Goal: Information Seeking & Learning: Learn about a topic

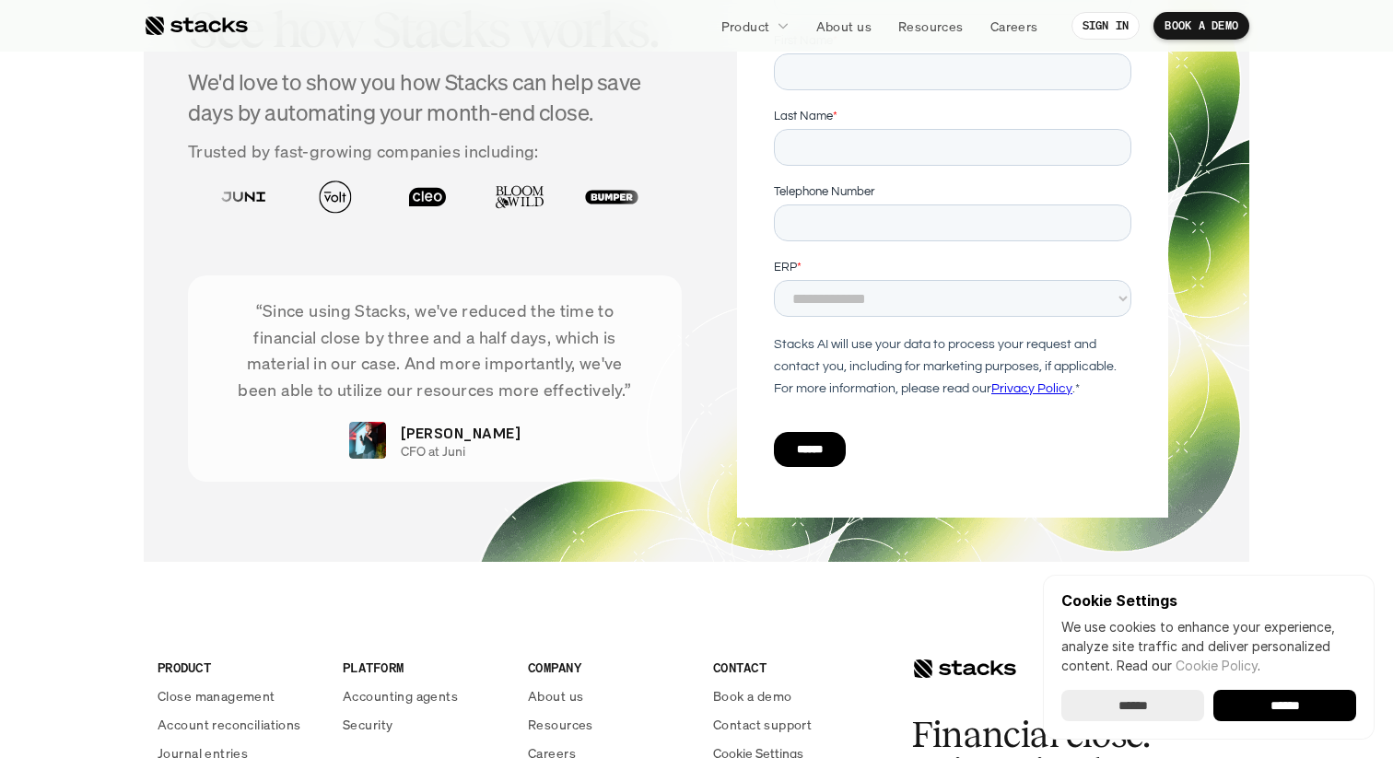
scroll to position [6301, 0]
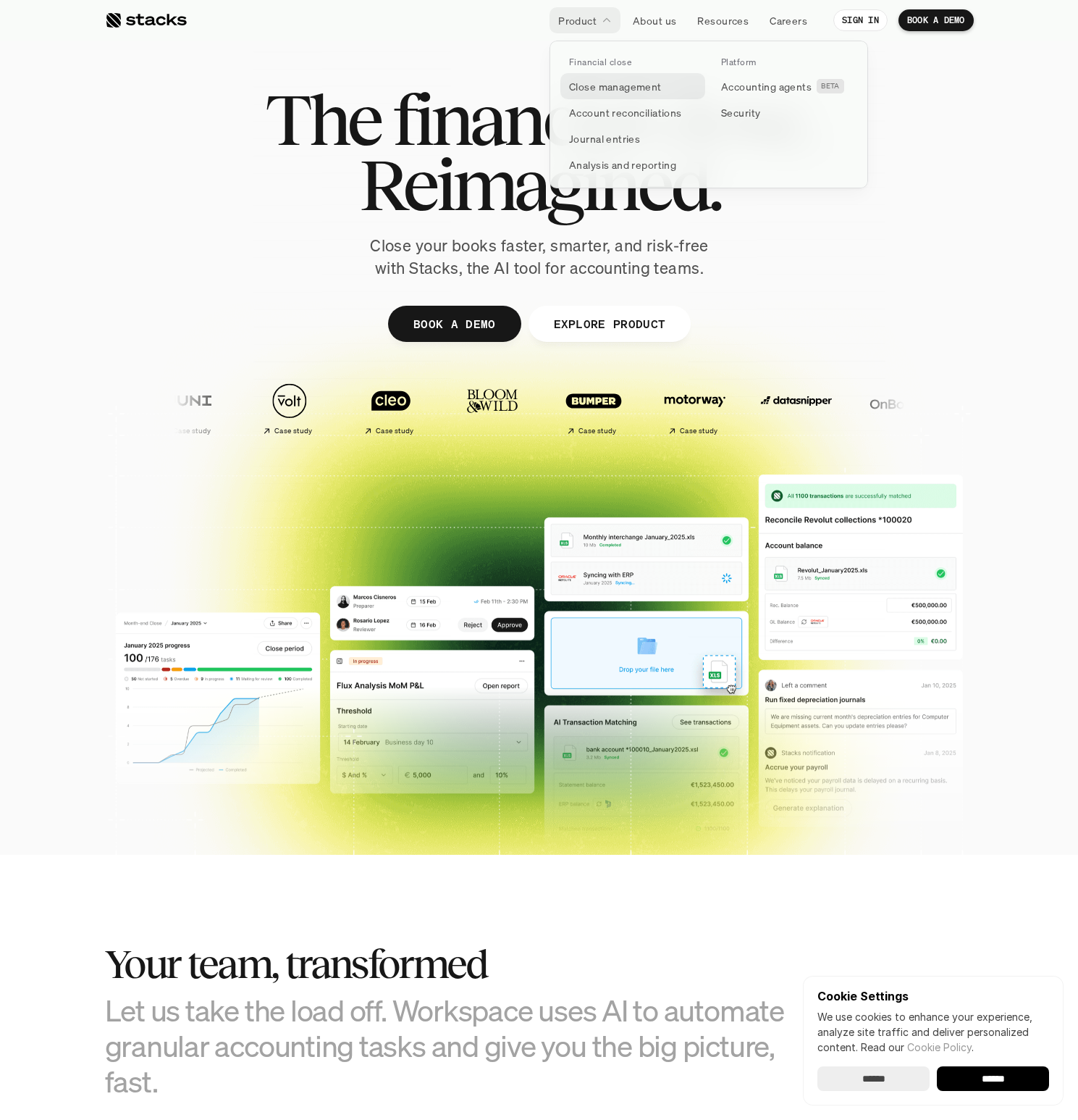
click at [594, 90] on p "Close management" at bounding box center [615, 86] width 93 height 15
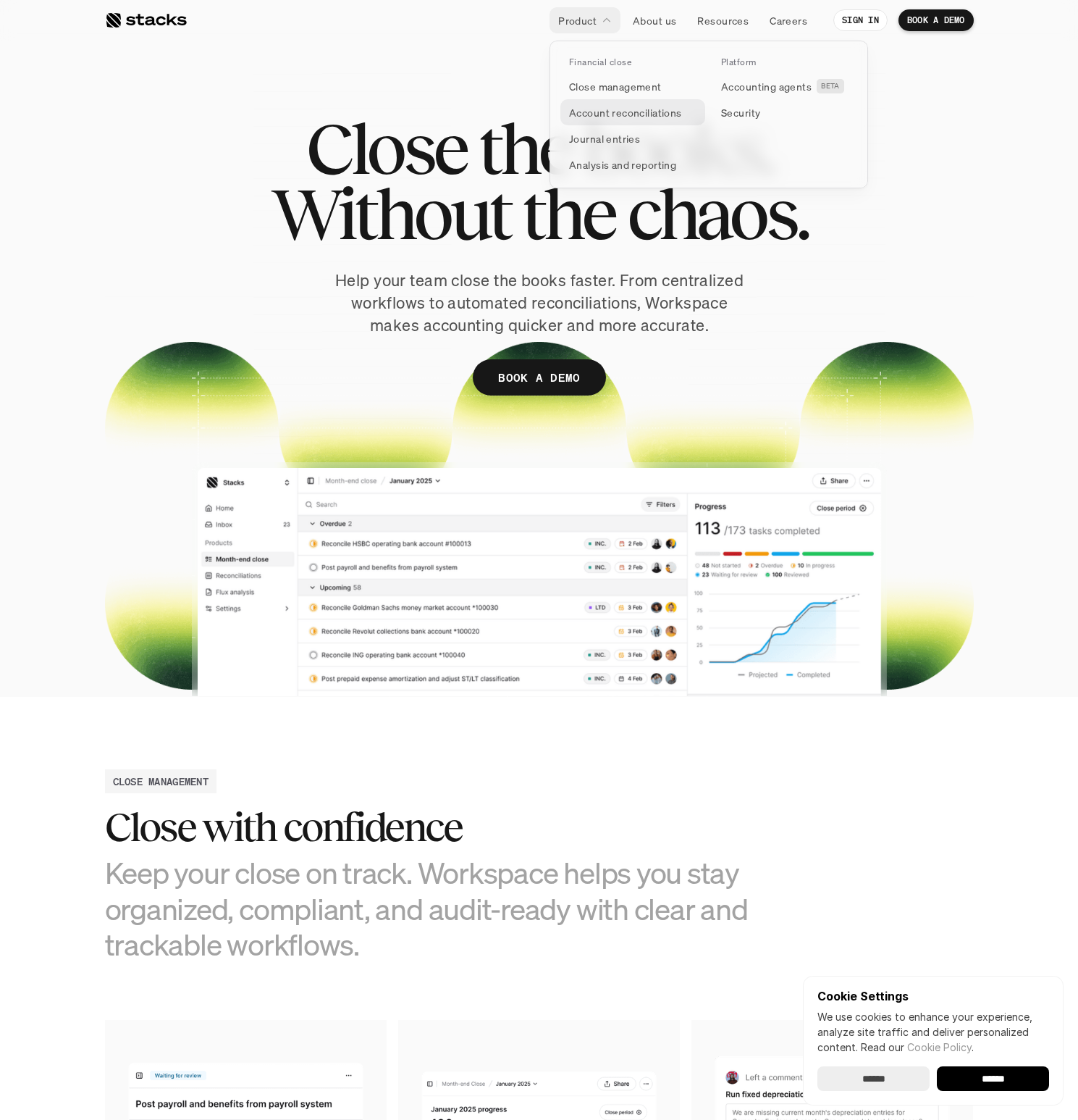
click at [607, 116] on p "Account reconciliations" at bounding box center [625, 112] width 113 height 15
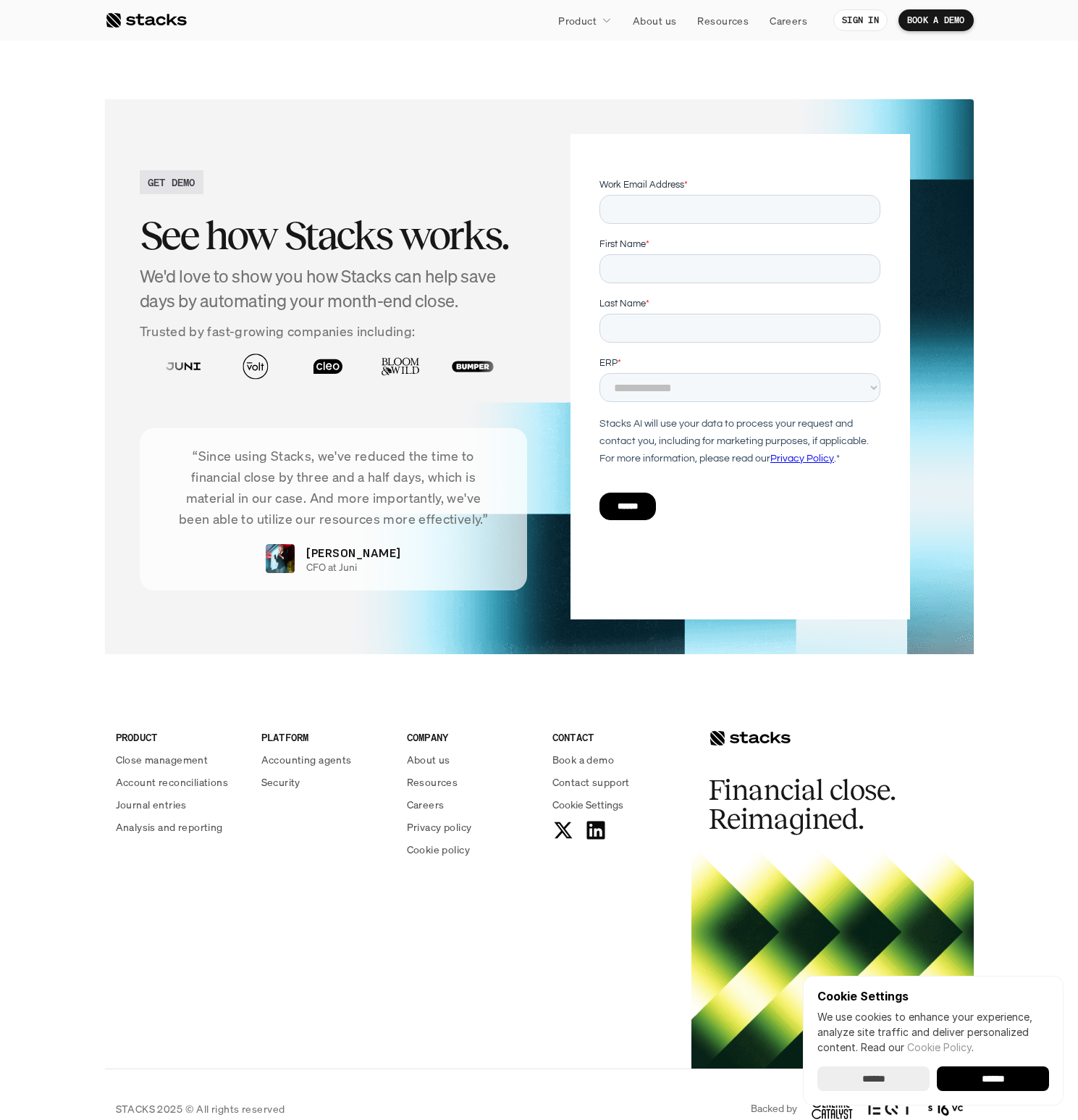
scroll to position [3089, 0]
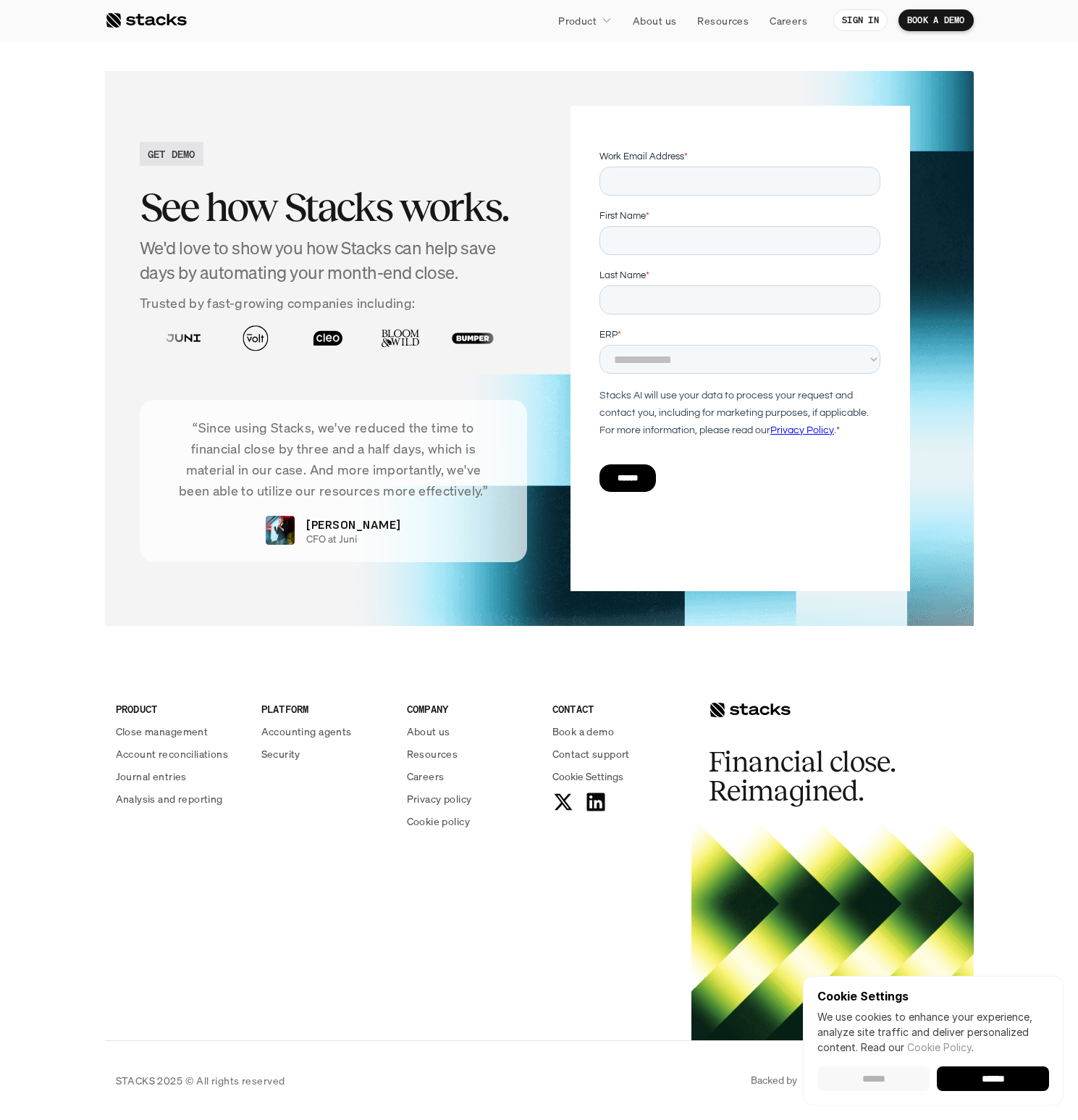
click at [891, 1090] on input "******" at bounding box center [873, 1078] width 112 height 24
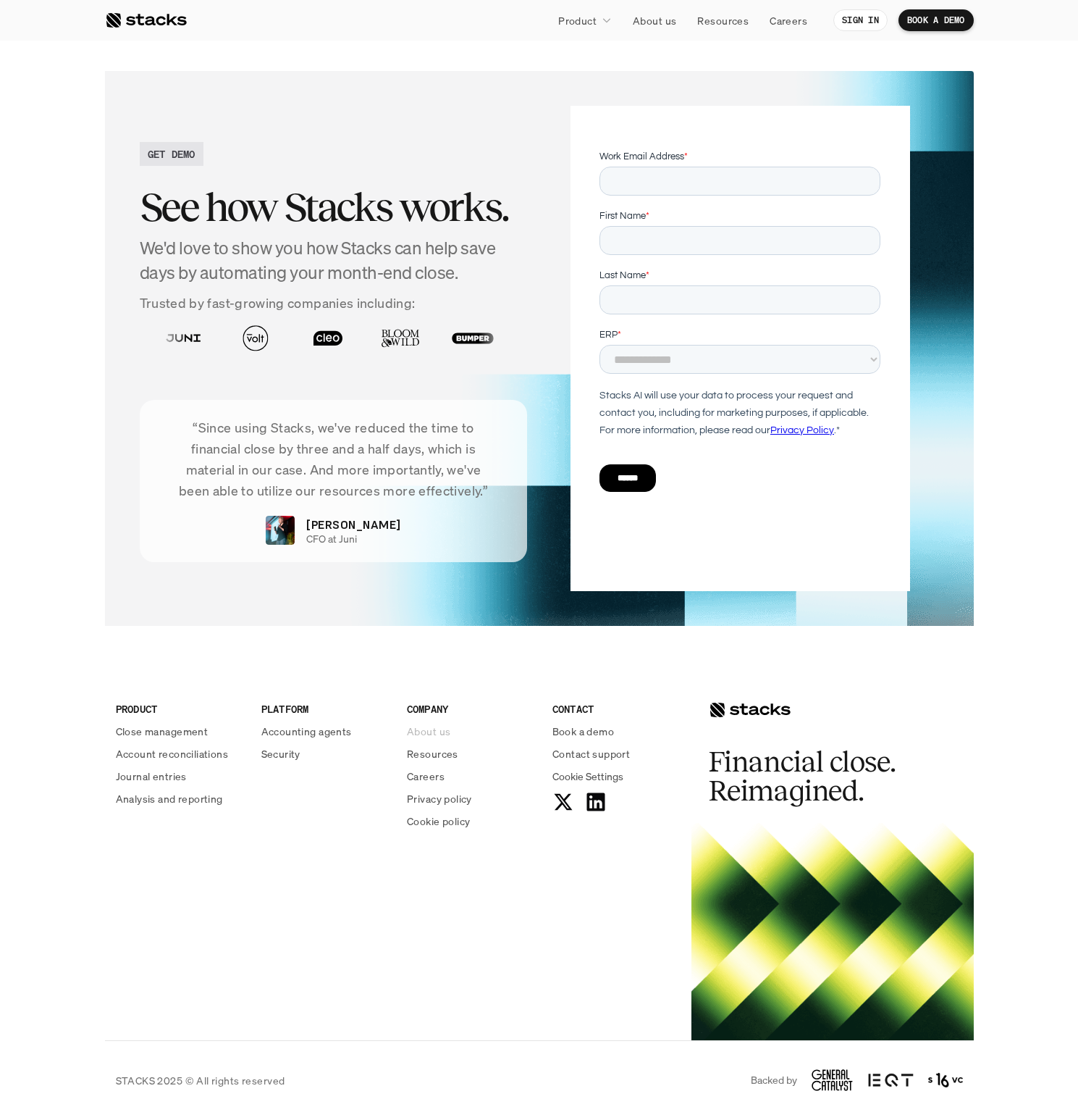
click at [436, 728] on p "About us" at bounding box center [428, 731] width 43 height 15
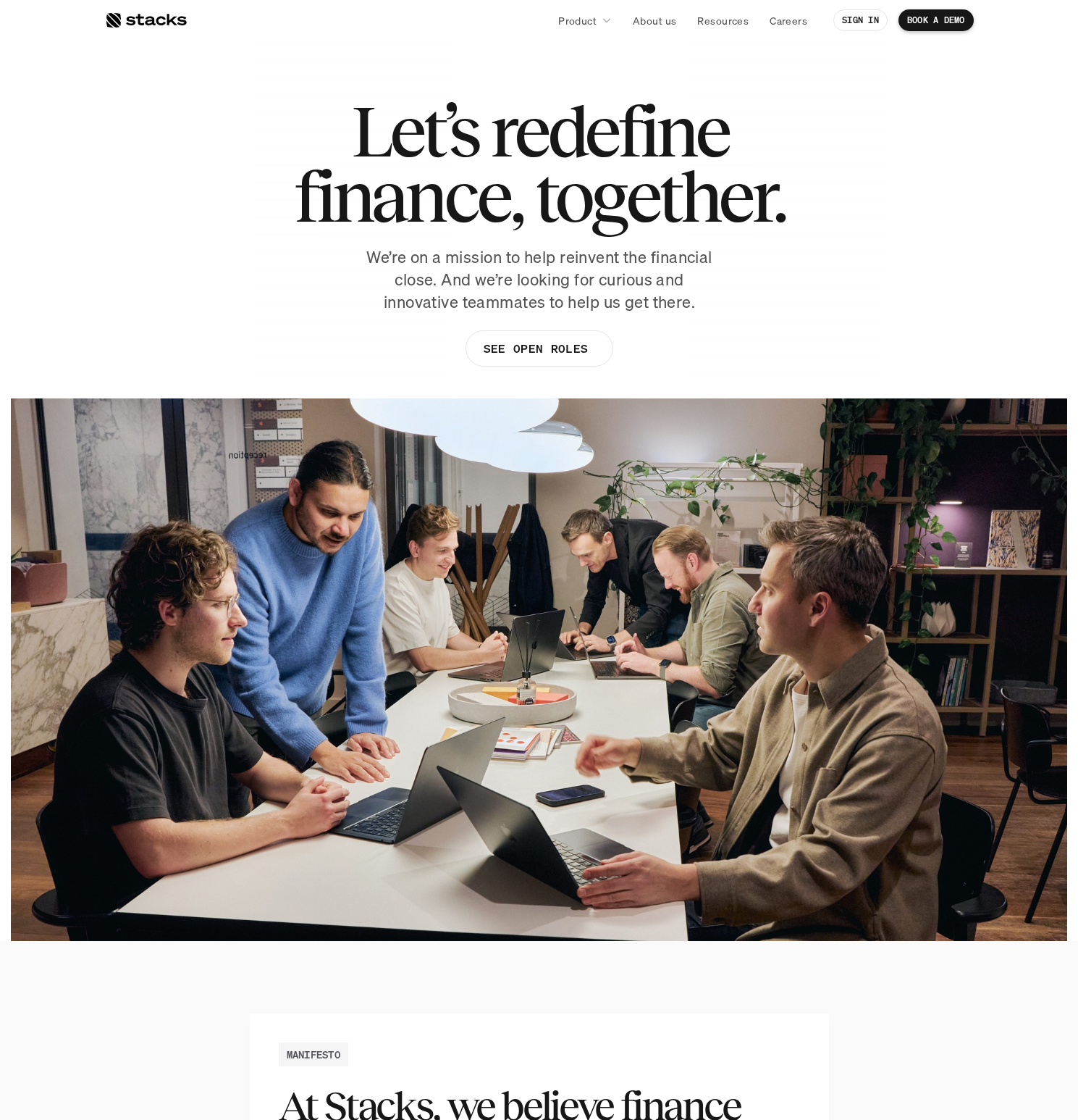
scroll to position [959, 0]
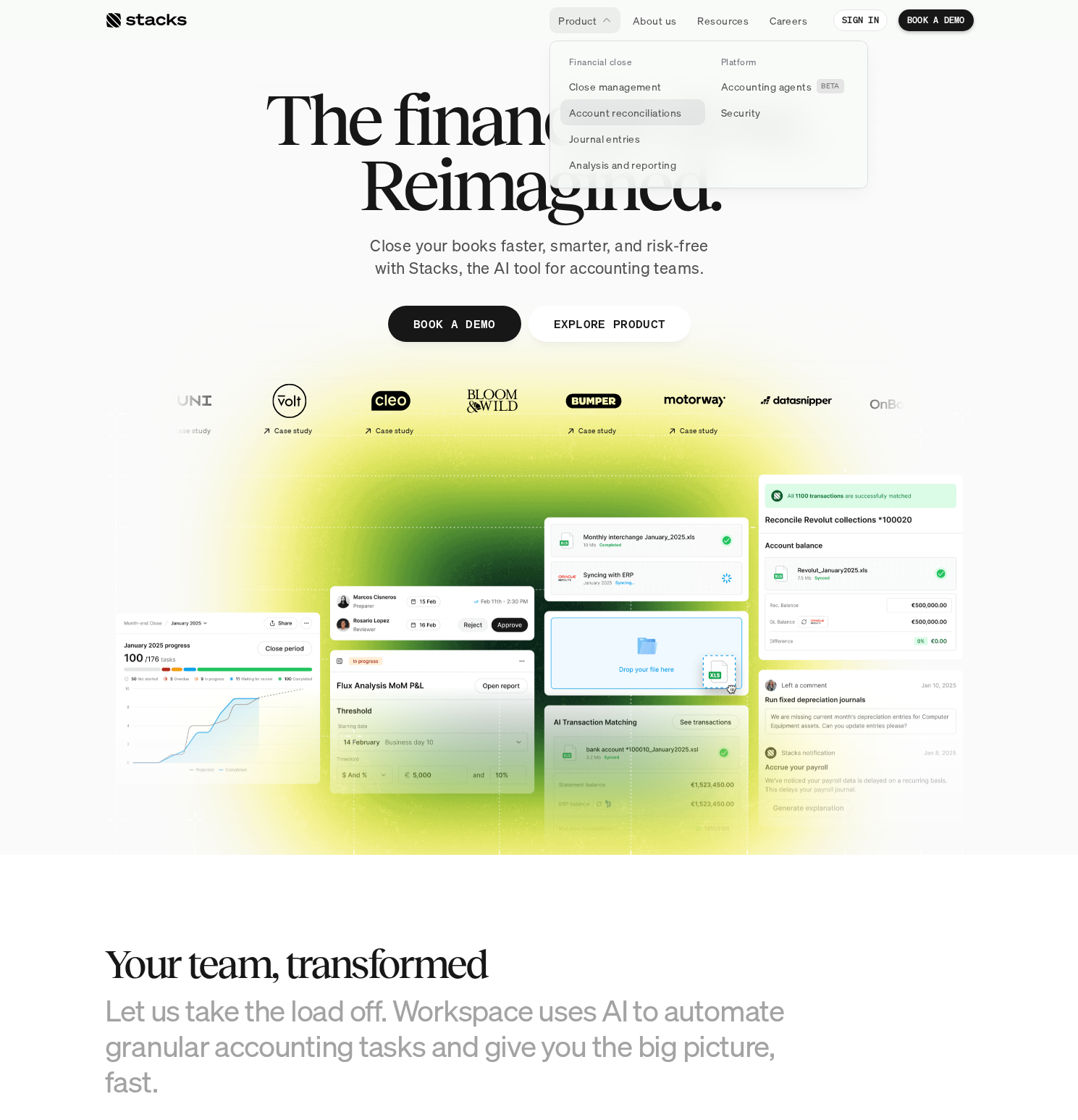
click at [596, 116] on p "Account reconciliations" at bounding box center [625, 112] width 113 height 15
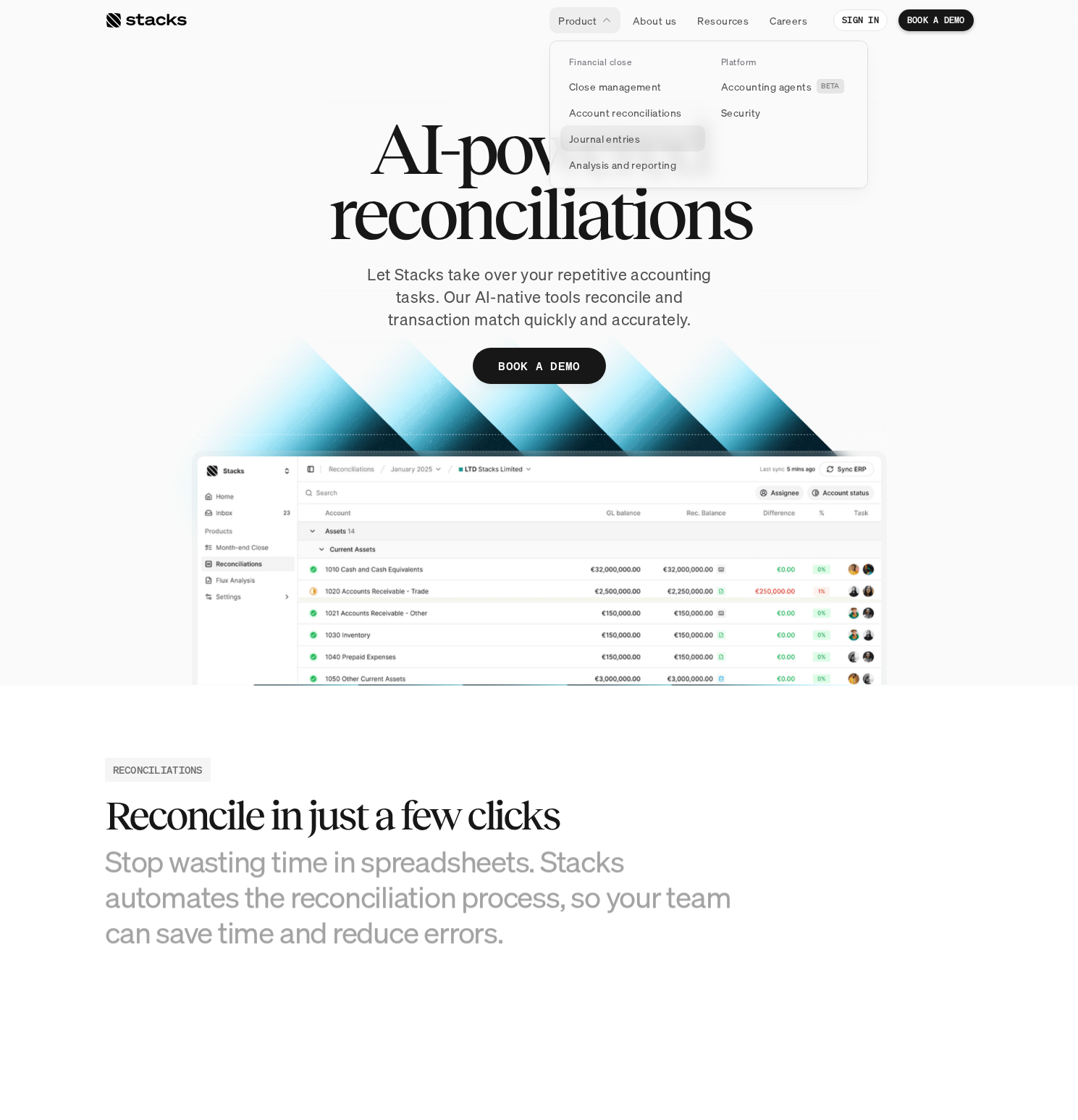
click at [592, 132] on p "Journal entries" at bounding box center [604, 138] width 71 height 15
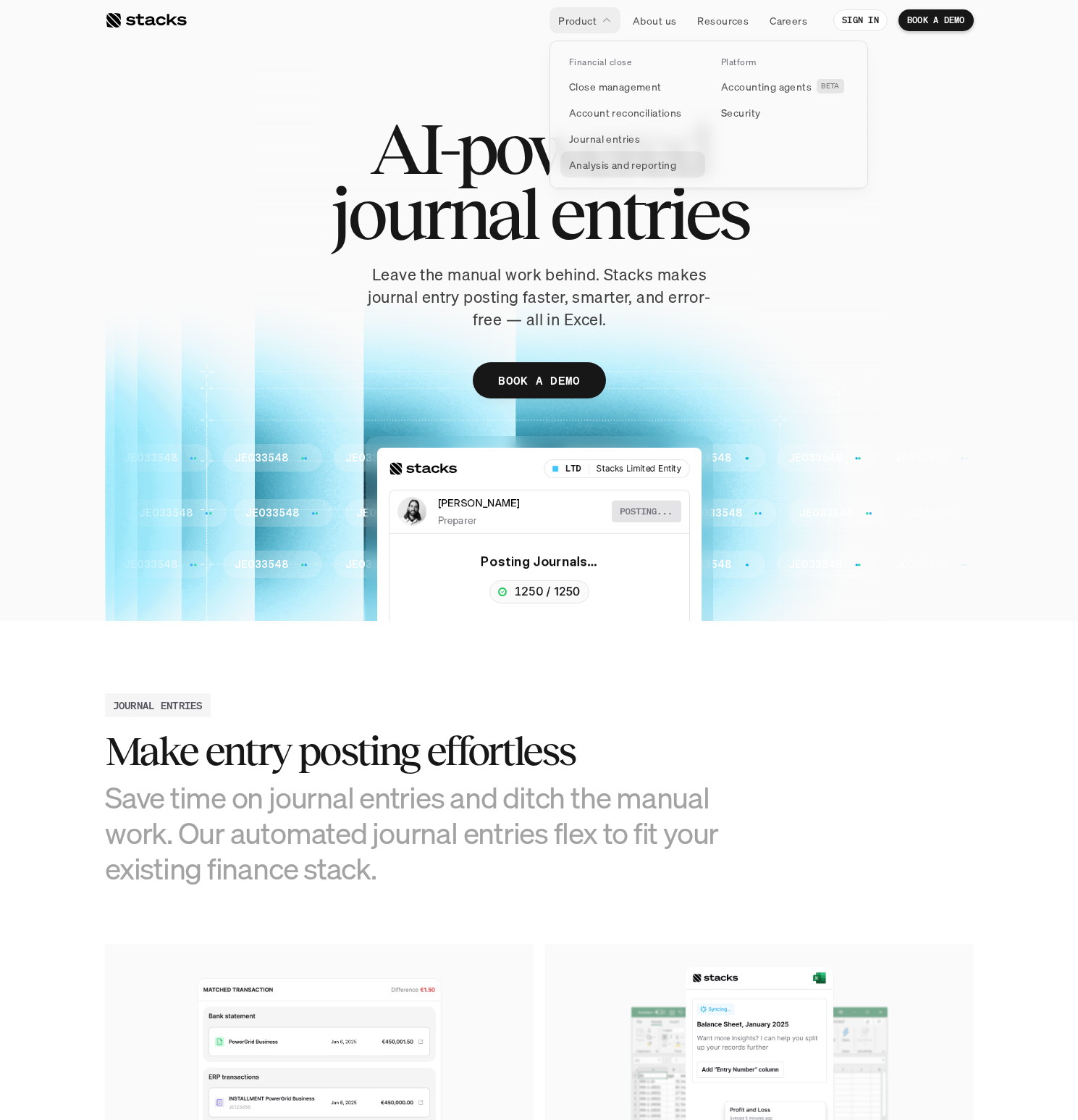
click at [627, 160] on p "Analysis and reporting" at bounding box center [622, 164] width 107 height 15
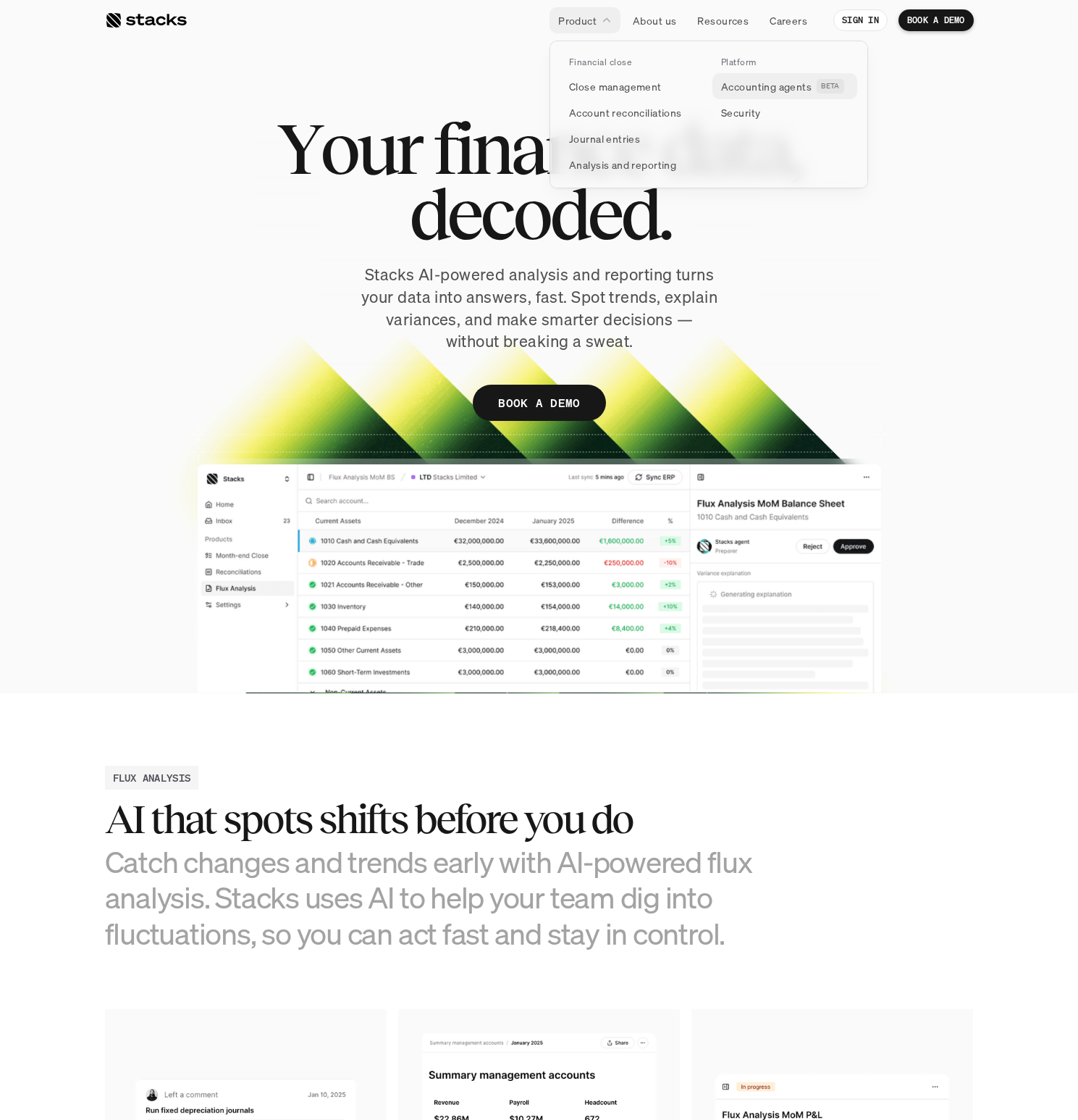
click at [737, 83] on p "Accounting agents" at bounding box center [766, 86] width 90 height 15
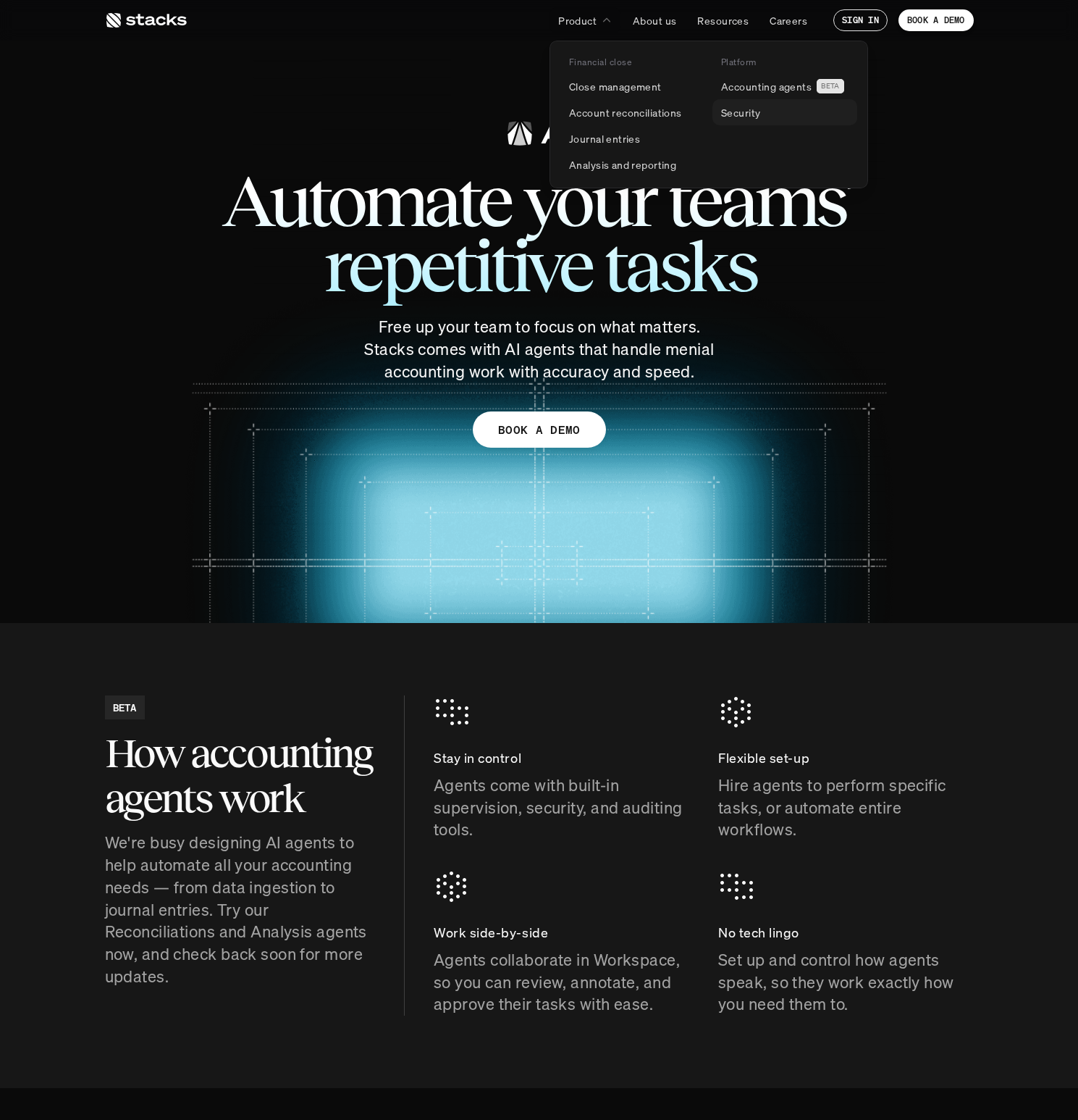
click at [735, 108] on p "Security" at bounding box center [741, 112] width 39 height 15
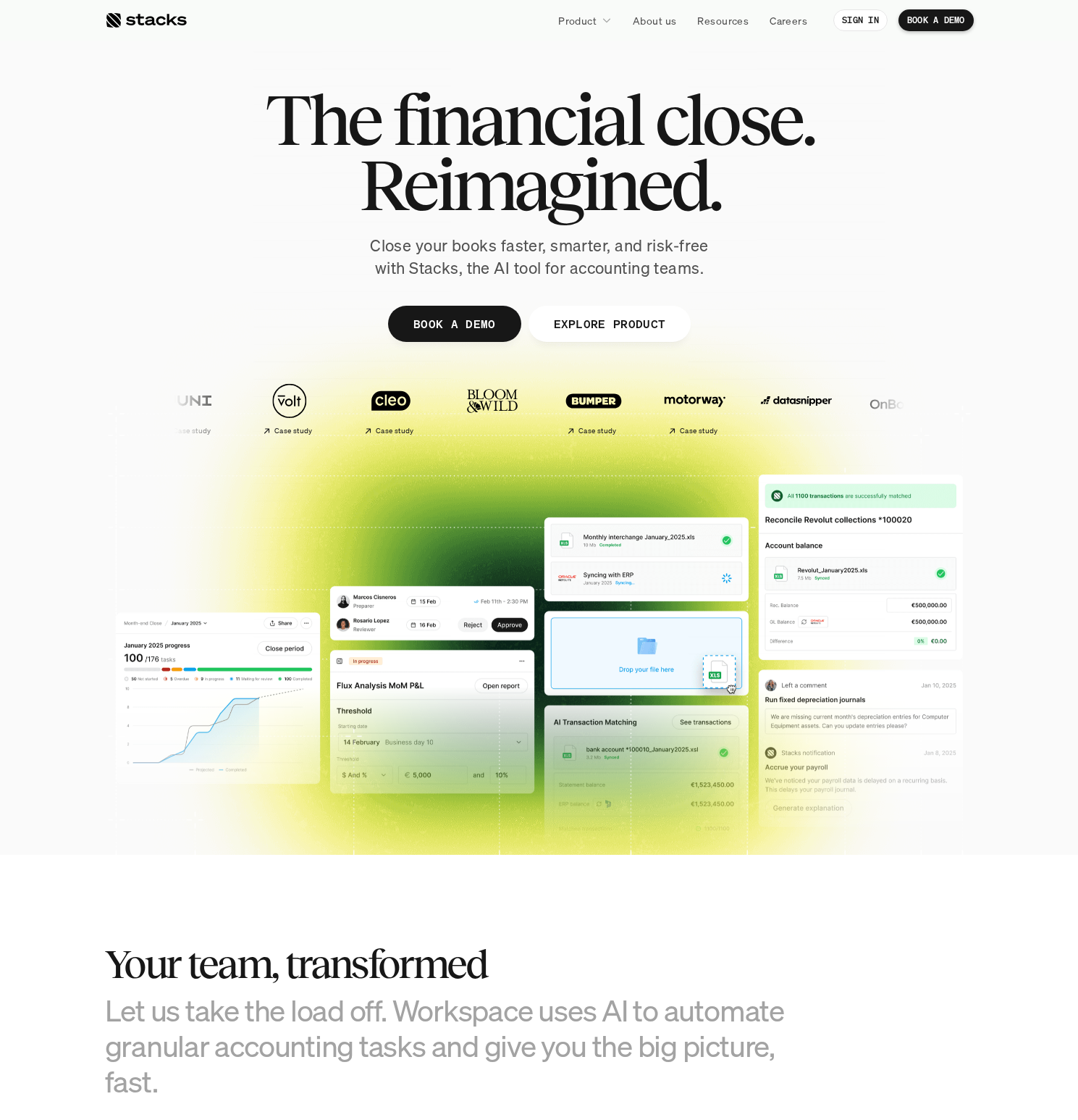
click at [927, 285] on div at bounding box center [540, 354] width 869 height 652
click at [973, 148] on div at bounding box center [540, 354] width 869 height 652
drag, startPoint x: 997, startPoint y: 327, endPoint x: 930, endPoint y: 360, distance: 74.7
click at [994, 328] on div at bounding box center [539, 449] width 1078 height 464
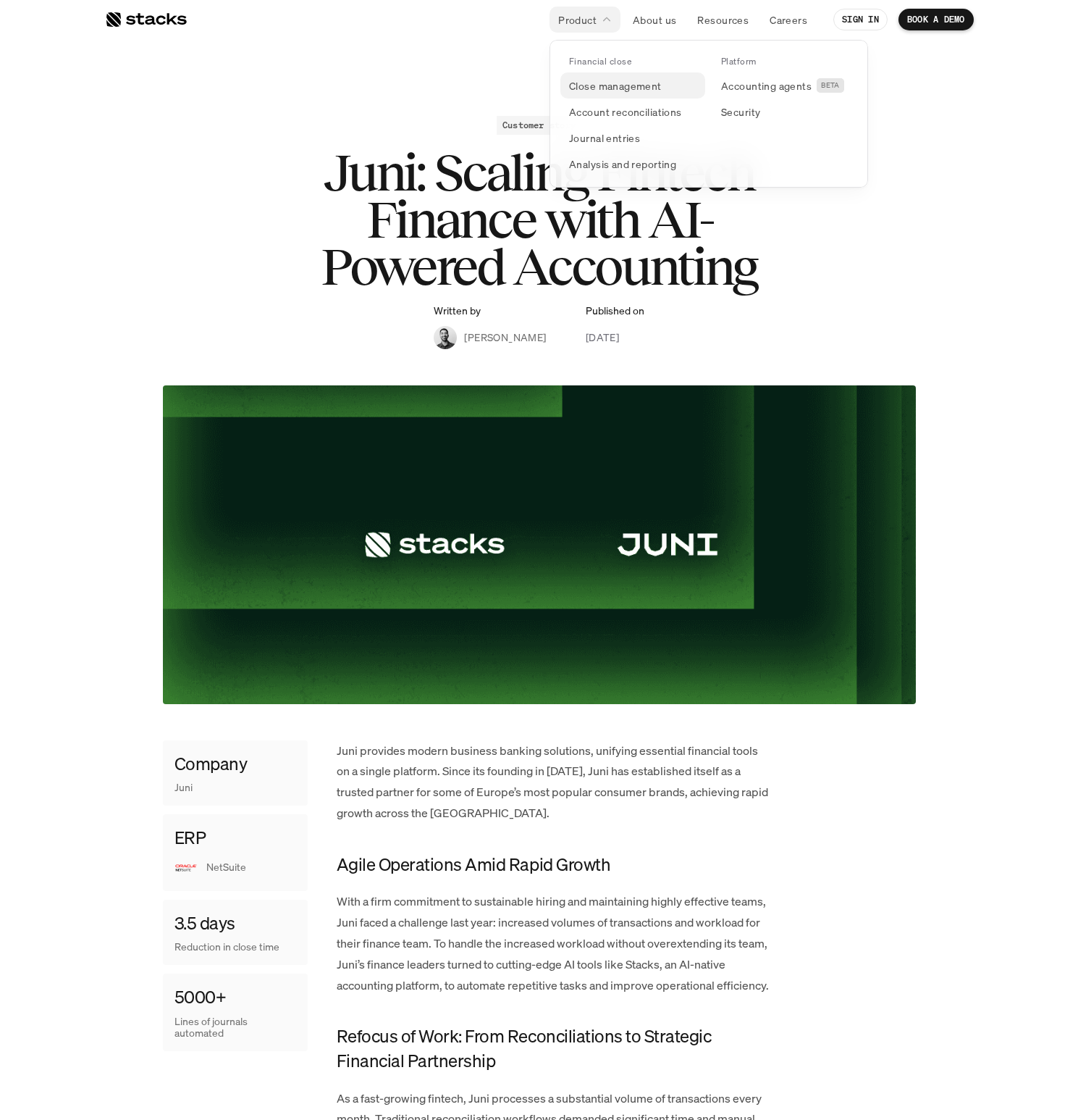
click at [604, 86] on p "Close management" at bounding box center [615, 86] width 93 height 15
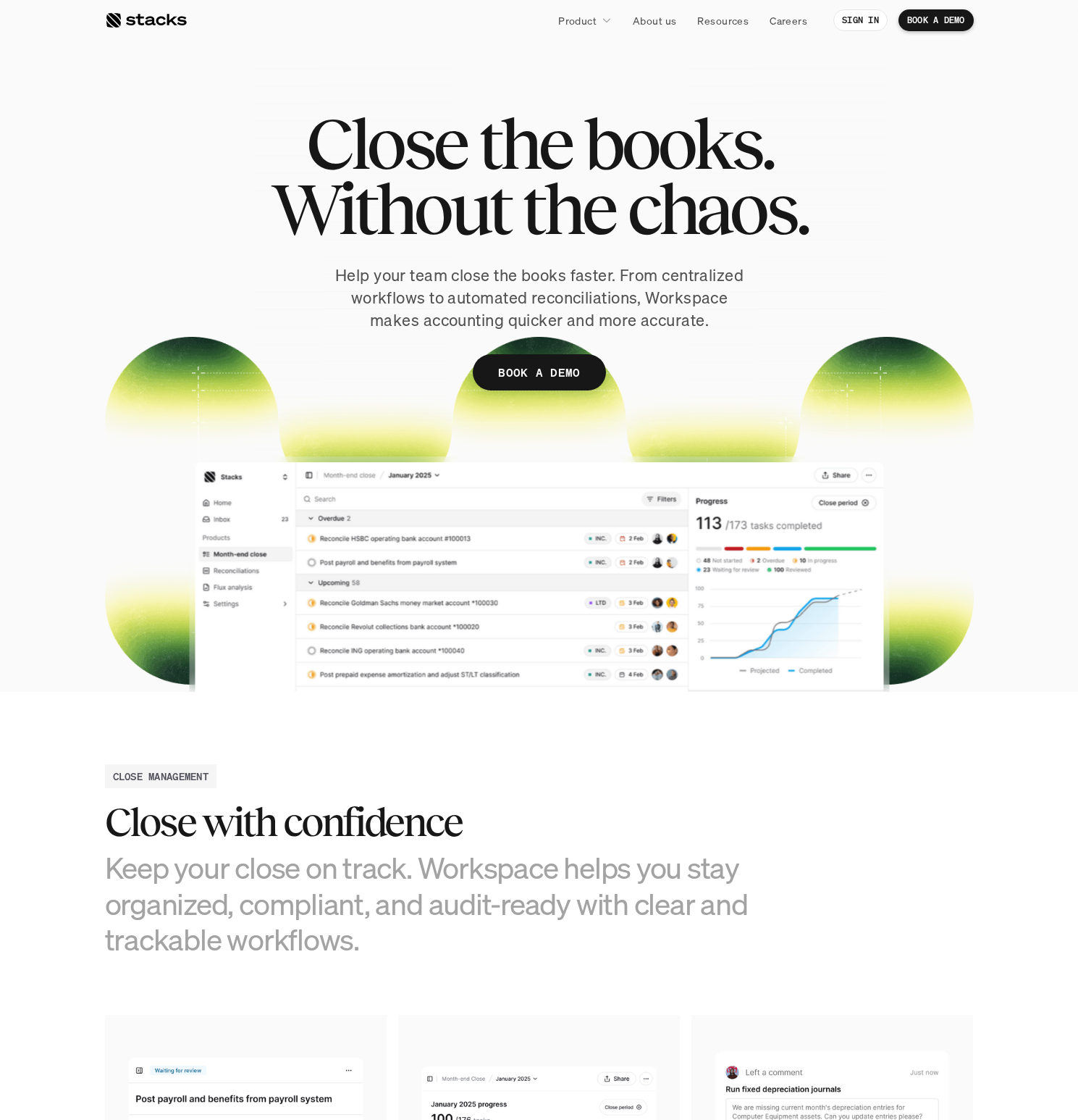
scroll to position [6, 0]
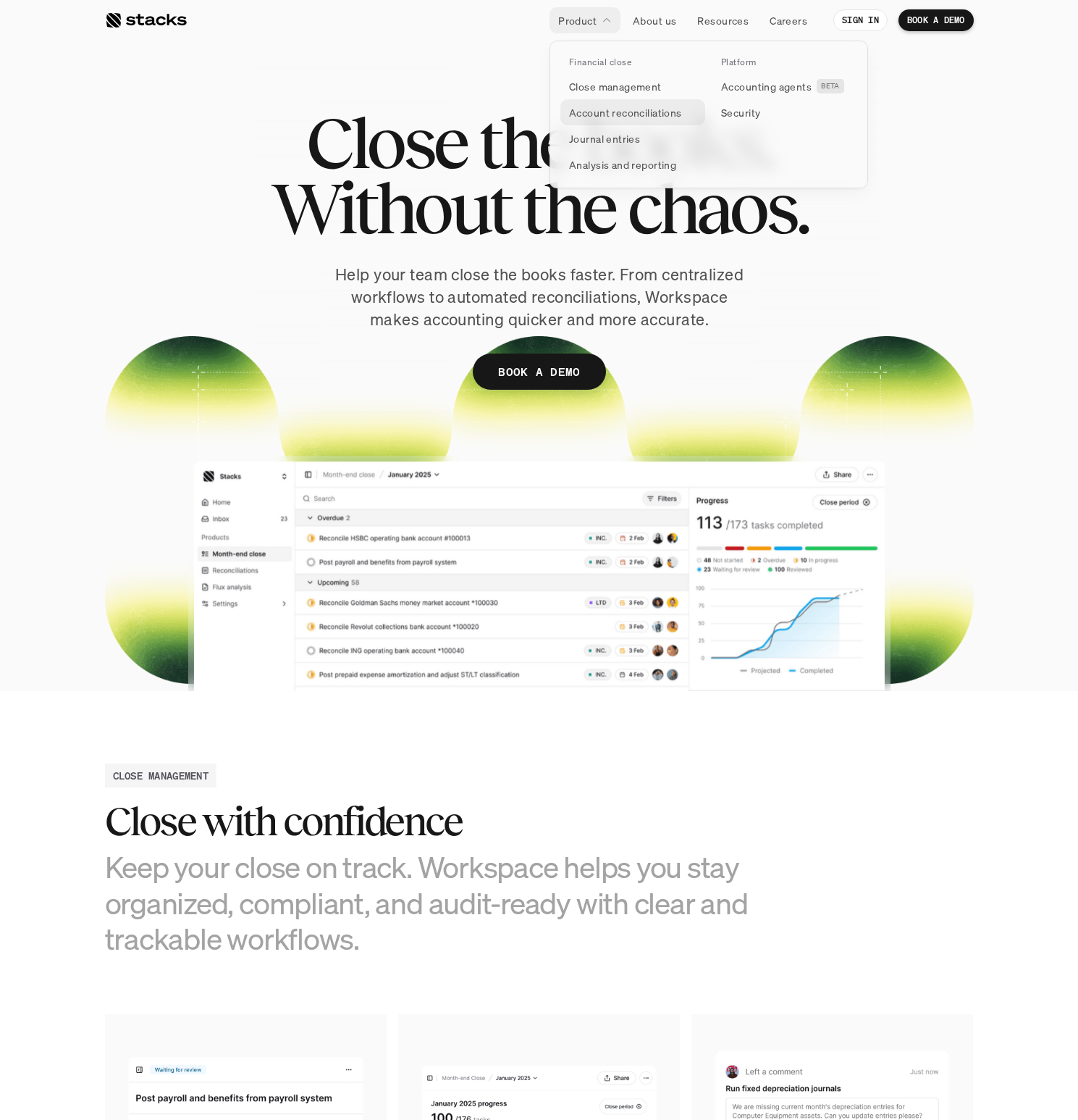
click at [586, 111] on p "Account reconciliations" at bounding box center [625, 112] width 113 height 15
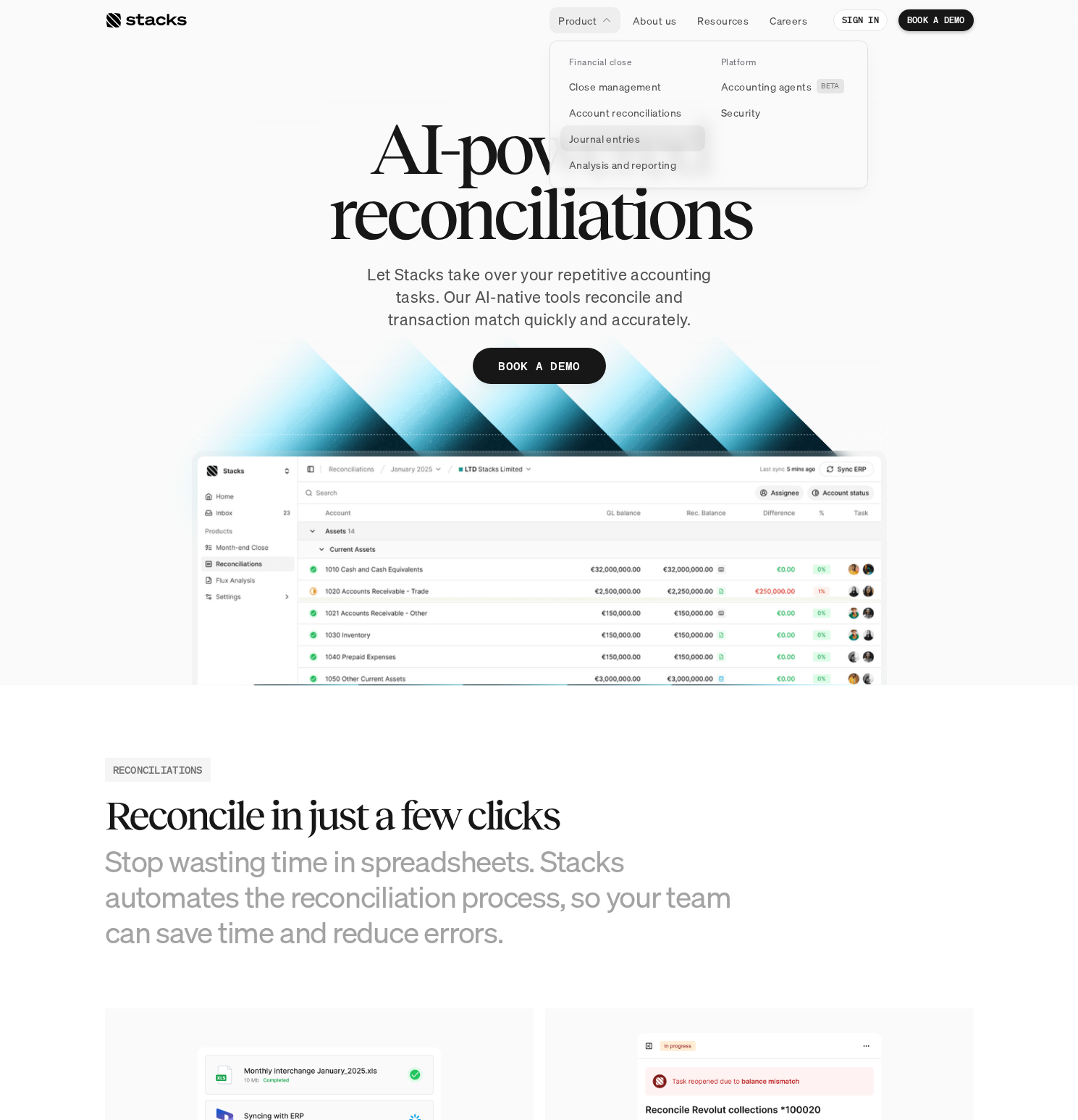
click at [616, 139] on p "Journal entries" at bounding box center [604, 138] width 71 height 15
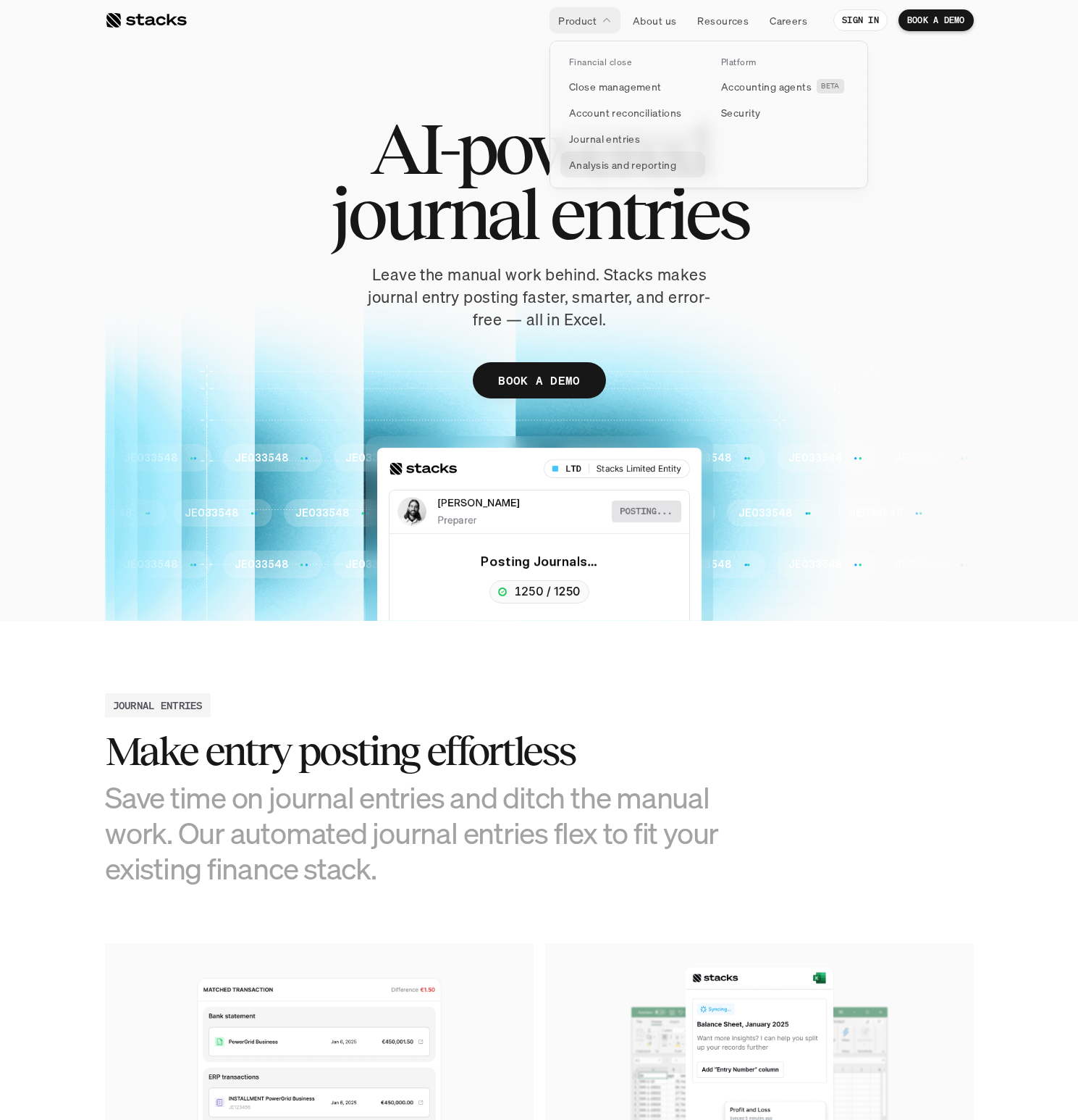
click at [594, 164] on p "Analysis and reporting" at bounding box center [622, 164] width 107 height 15
